Goal: Task Accomplishment & Management: Manage account settings

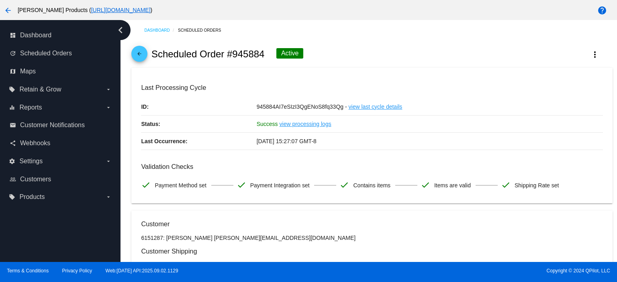
click at [134, 51] on link "arrow_back" at bounding box center [139, 54] width 16 height 16
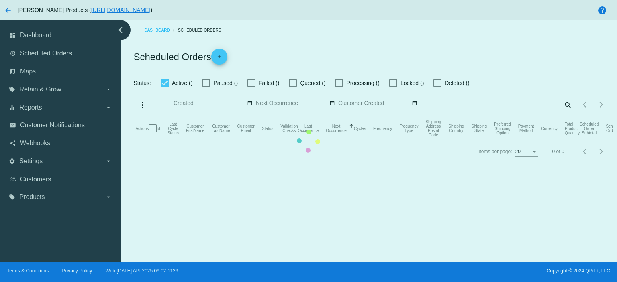
checkbox input "true"
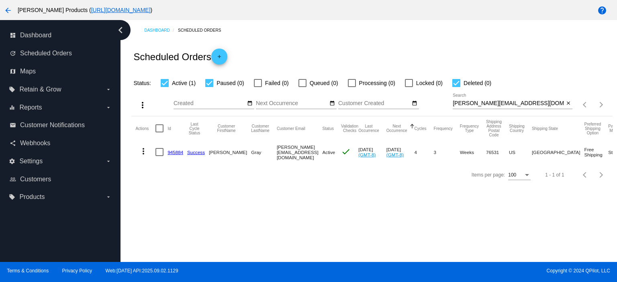
click at [175, 152] on link "945884" at bounding box center [176, 152] width 16 height 5
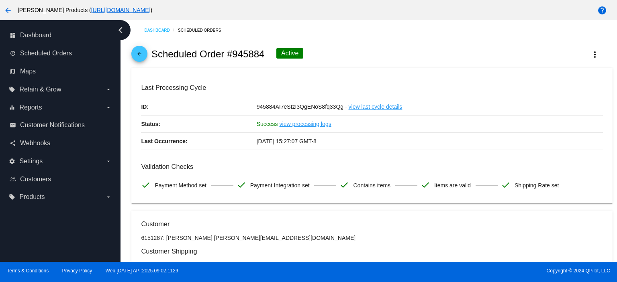
click at [137, 53] on mat-icon "arrow_back" at bounding box center [140, 56] width 10 height 10
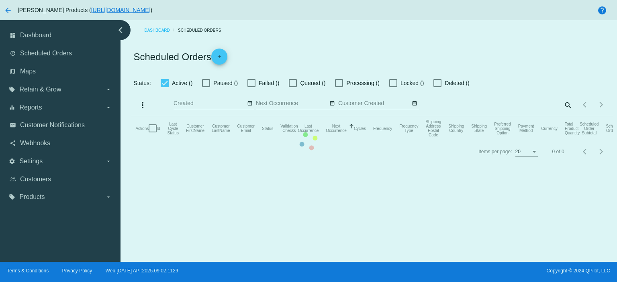
checkbox input "true"
click at [526, 117] on mat-table "Actions Id Last Cycle Status Customer FirstName Customer LastName Customer Emai…" at bounding box center [371, 129] width 481 height 24
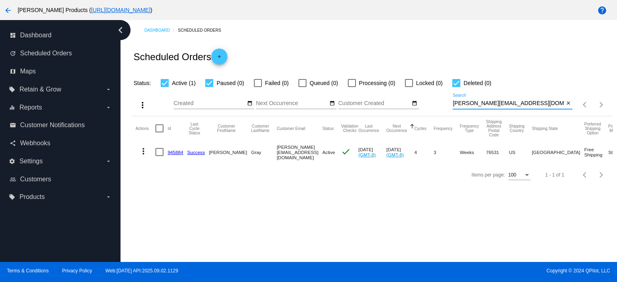
drag, startPoint x: 527, startPoint y: 103, endPoint x: 424, endPoint y: 113, distance: 103.7
click at [424, 113] on div "more_vert Sep Jan Feb Mar [DATE]" at bounding box center [371, 102] width 481 height 29
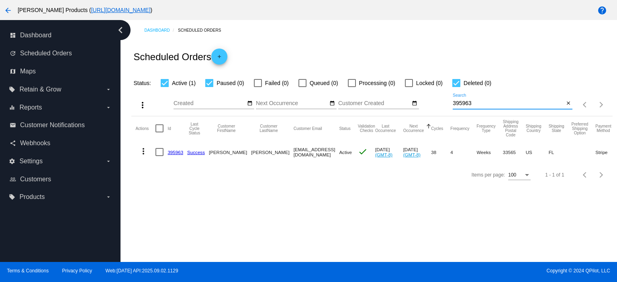
type input "395963"
click at [178, 152] on link "395963" at bounding box center [176, 152] width 16 height 5
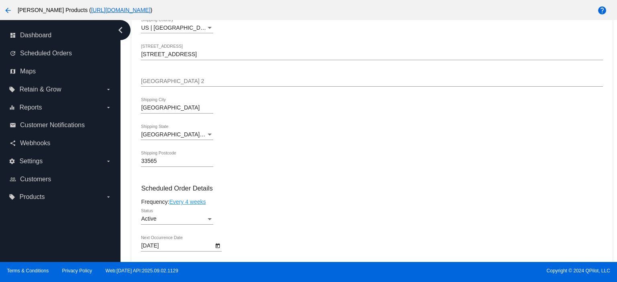
scroll to position [53, 0]
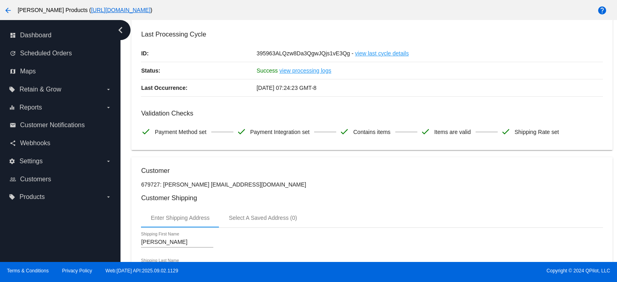
drag, startPoint x: 202, startPoint y: 184, endPoint x: 264, endPoint y: 191, distance: 61.5
drag, startPoint x: 202, startPoint y: 186, endPoint x: 272, endPoint y: 184, distance: 69.1
click at [272, 184] on p "679727: [PERSON_NAME] [EMAIL_ADDRESS][DOMAIN_NAME]" at bounding box center [372, 185] width 462 height 6
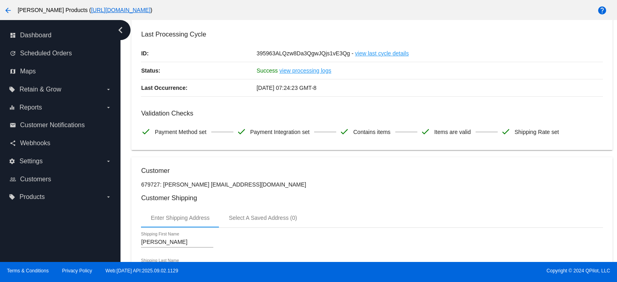
copy p "[EMAIL_ADDRESS][DOMAIN_NAME]"
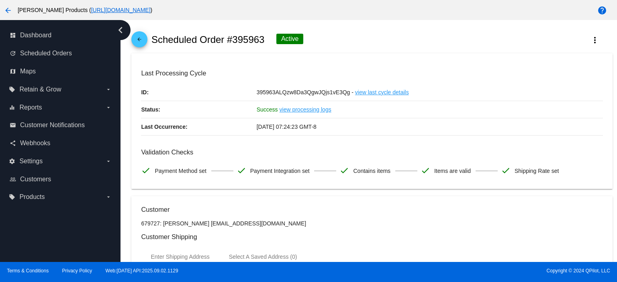
scroll to position [0, 0]
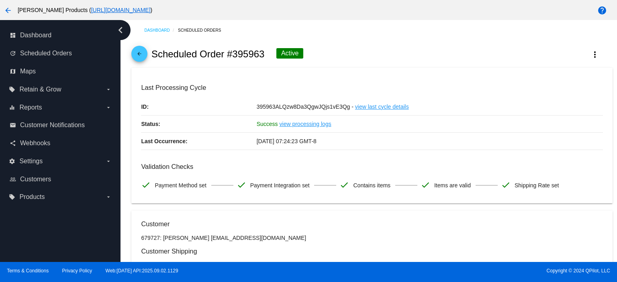
click at [137, 56] on mat-icon "arrow_back" at bounding box center [140, 56] width 10 height 10
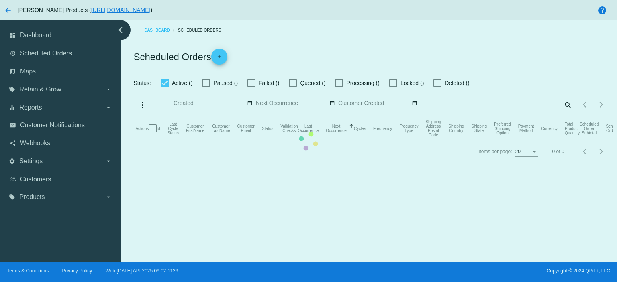
checkbox input "true"
click at [479, 117] on mat-table "Actions Id Last Cycle Status Customer FirstName Customer LastName Customer Emai…" at bounding box center [371, 129] width 481 height 24
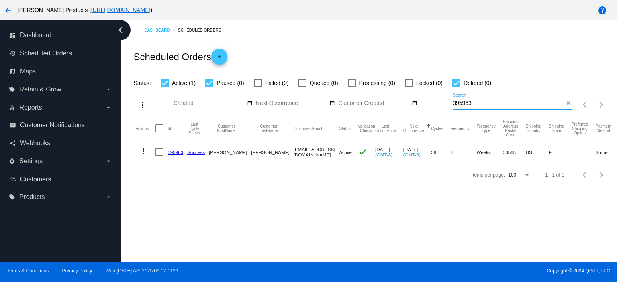
drag, startPoint x: 475, startPoint y: 104, endPoint x: 434, endPoint y: 106, distance: 41.4
click at [434, 106] on div "more_vert Sep Jan Feb Mar [DATE]" at bounding box center [371, 102] width 481 height 29
type input "982344"
click at [172, 153] on link "982344" at bounding box center [176, 152] width 16 height 5
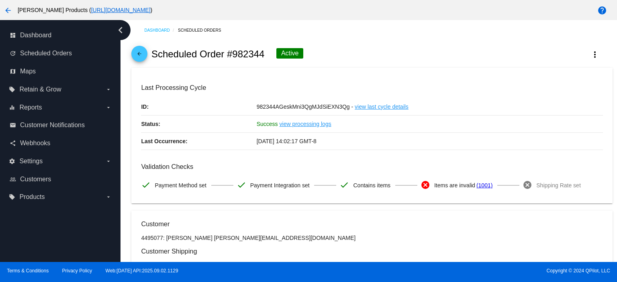
scroll to position [107, 0]
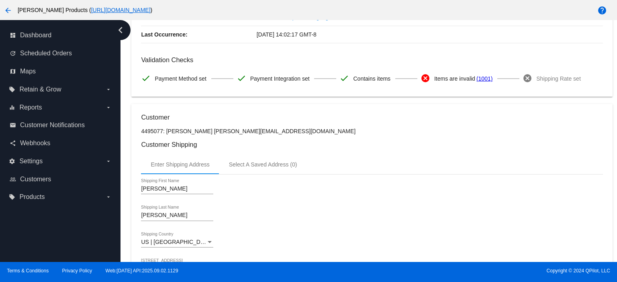
drag, startPoint x: 207, startPoint y: 128, endPoint x: 266, endPoint y: 134, distance: 58.5
click at [266, 134] on p "4495077: [PERSON_NAME] [PERSON_NAME][EMAIL_ADDRESS][DOMAIN_NAME]" at bounding box center [372, 131] width 462 height 6
copy p "[EMAIL_ADDRESS][DOMAIN_NAME]"
